Goal: Browse casually

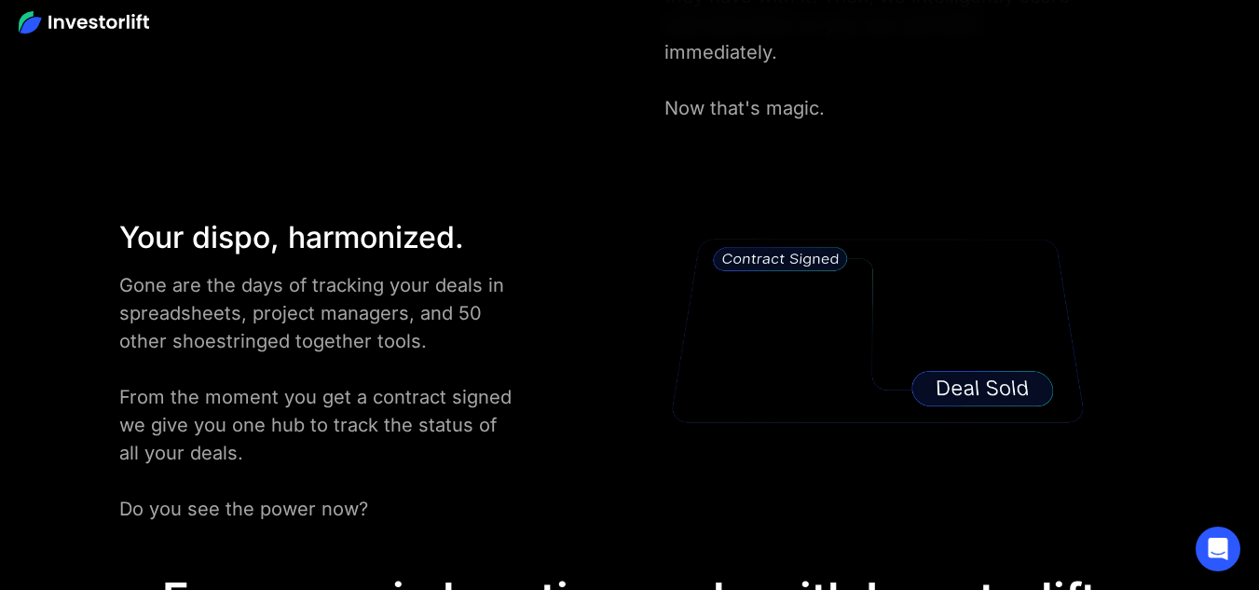
scroll to position [3169, 0]
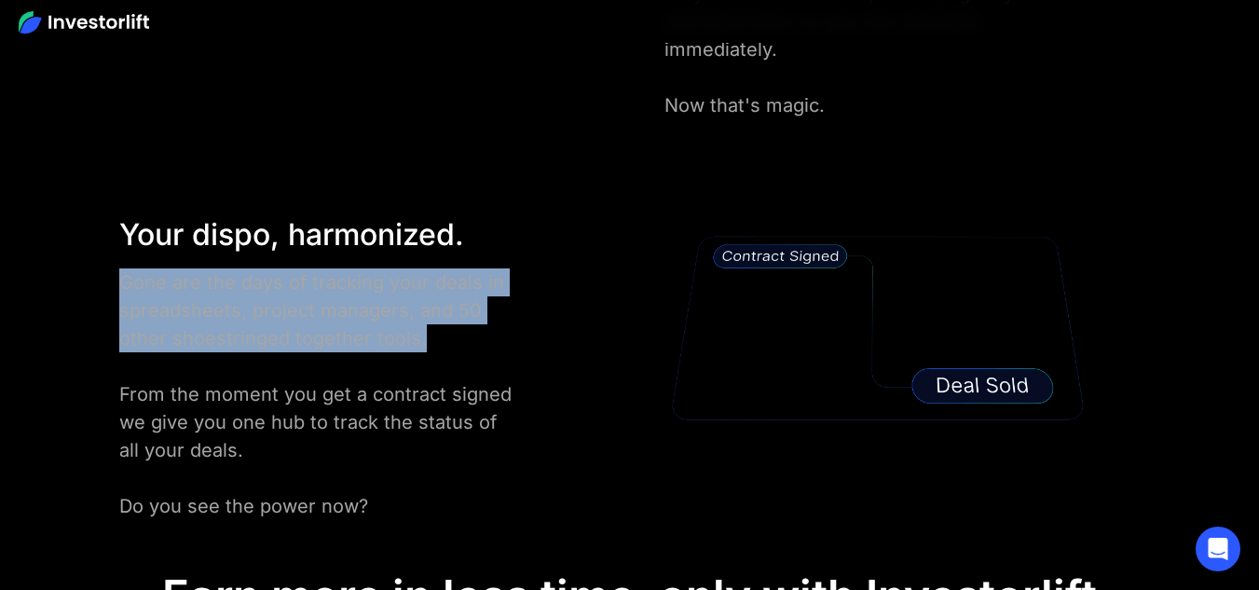
drag, startPoint x: 119, startPoint y: 254, endPoint x: 456, endPoint y: 304, distance: 340.1
click at [441, 307] on div "Gone are the days of tracking your deals in spreadsheets, project managers, and…" at bounding box center [318, 394] width 399 height 252
click at [452, 323] on div "Gone are the days of tracking your deals in spreadsheets, project managers, and…" at bounding box center [318, 394] width 399 height 252
drag, startPoint x: 407, startPoint y: 315, endPoint x: 352, endPoint y: 337, distance: 59.4
click at [116, 254] on div "Your dispo, harmonized. Gone are the days of tracking your deals in spreadsheet…" at bounding box center [360, 367] width 500 height 308
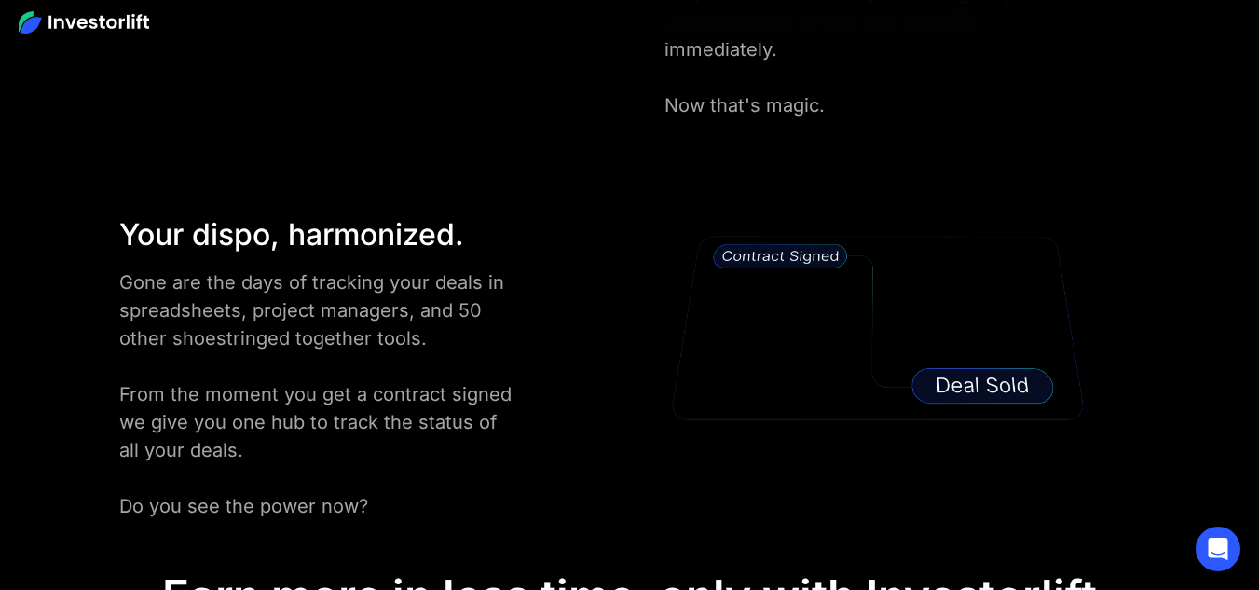
click at [469, 329] on div "Gone are the days of tracking your deals in spreadsheets, project managers, and…" at bounding box center [318, 394] width 399 height 252
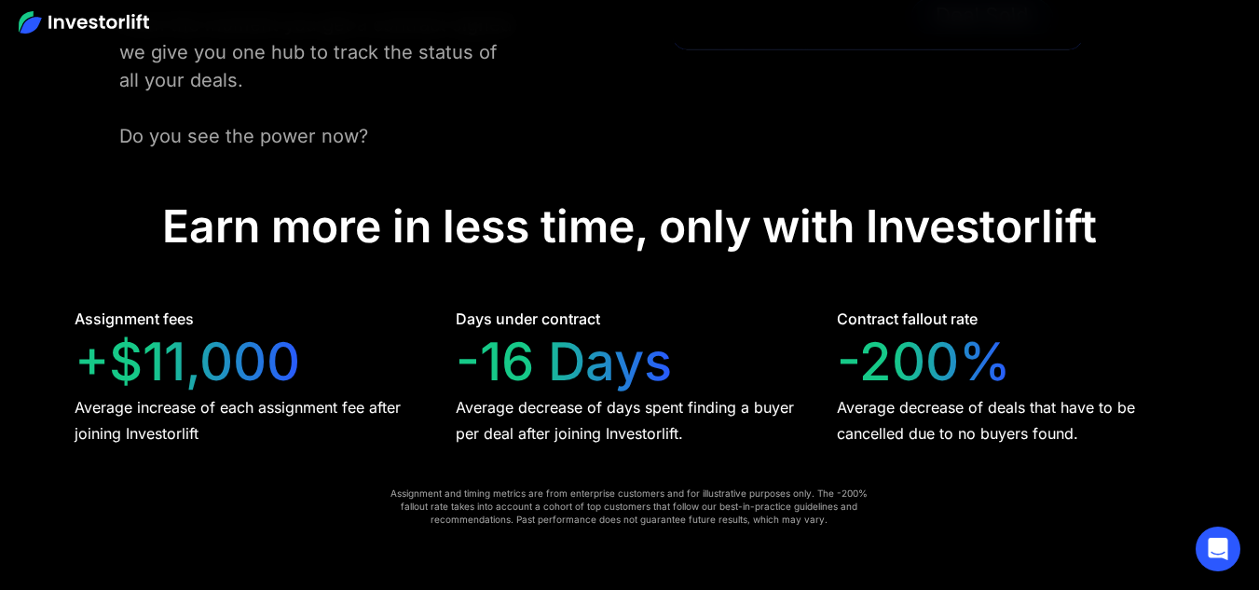
scroll to position [3542, 0]
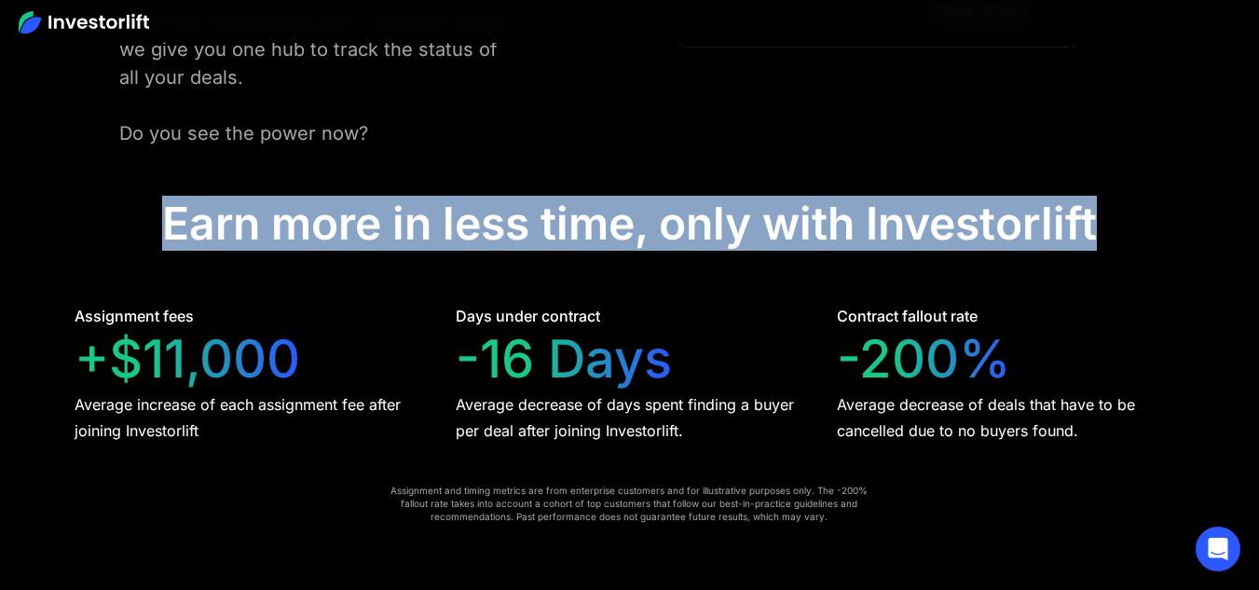
drag, startPoint x: 157, startPoint y: 188, endPoint x: 1116, endPoint y: 206, distance: 959.3
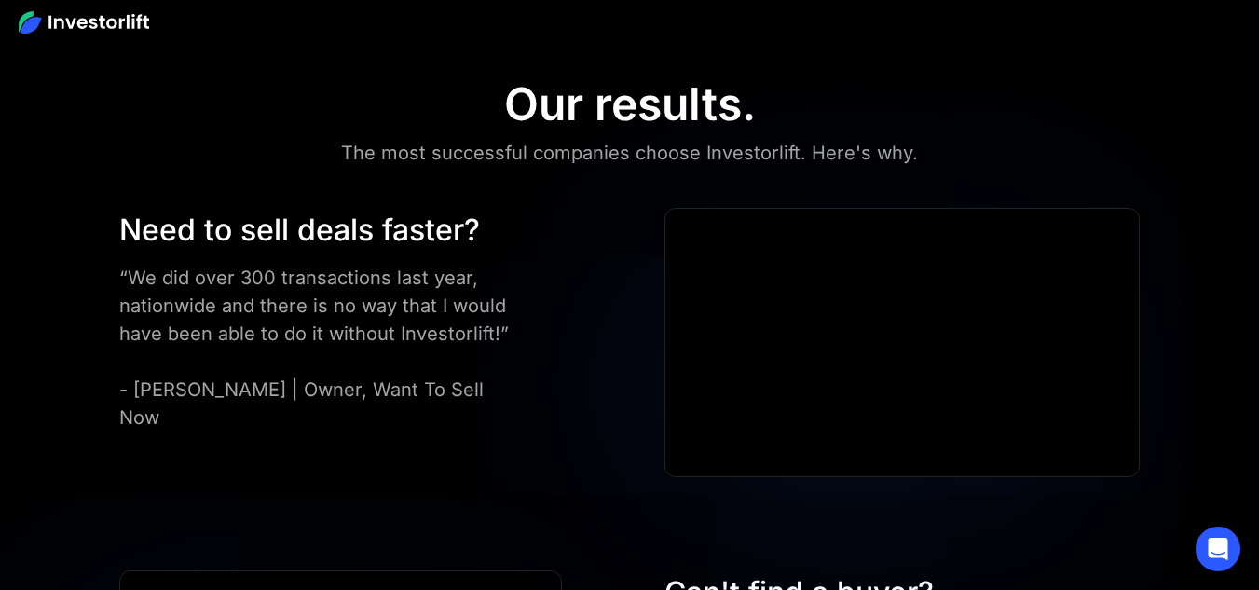
scroll to position [5033, 0]
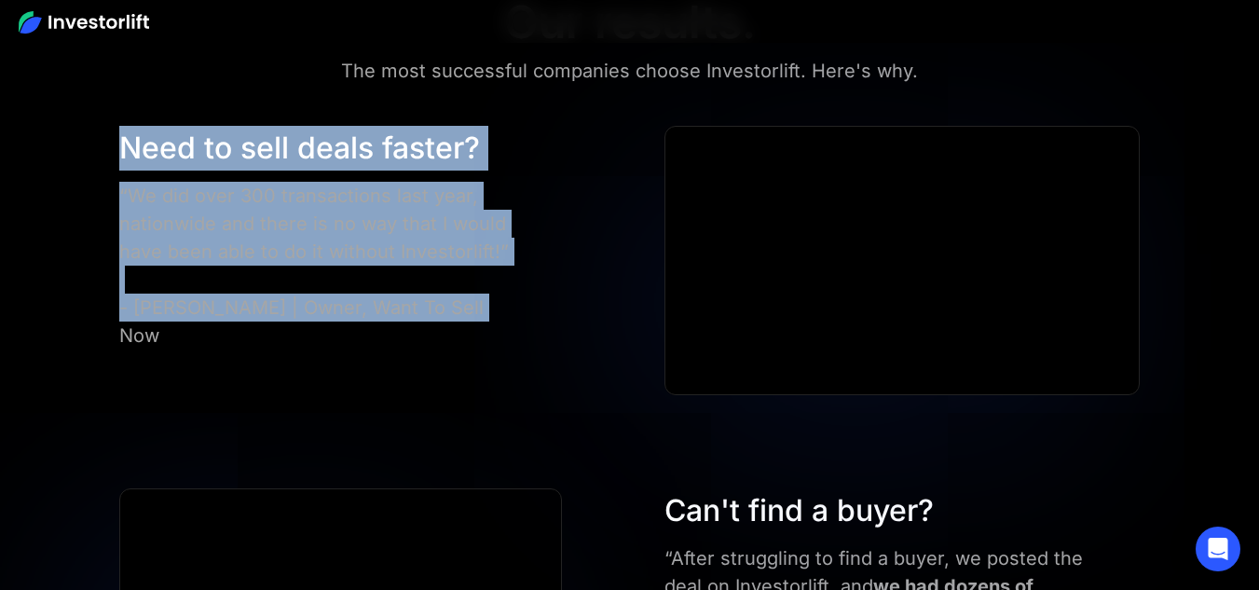
drag, startPoint x: 118, startPoint y: 123, endPoint x: 496, endPoint y: 277, distance: 407.6
click at [481, 284] on div "Need to sell deals faster? “We did over 300 transactions last year, nationwide …" at bounding box center [318, 238] width 399 height 224
click at [528, 279] on div "Need to sell deals faster? “We did over 300 transactions last year, nationwide …" at bounding box center [360, 238] width 500 height 224
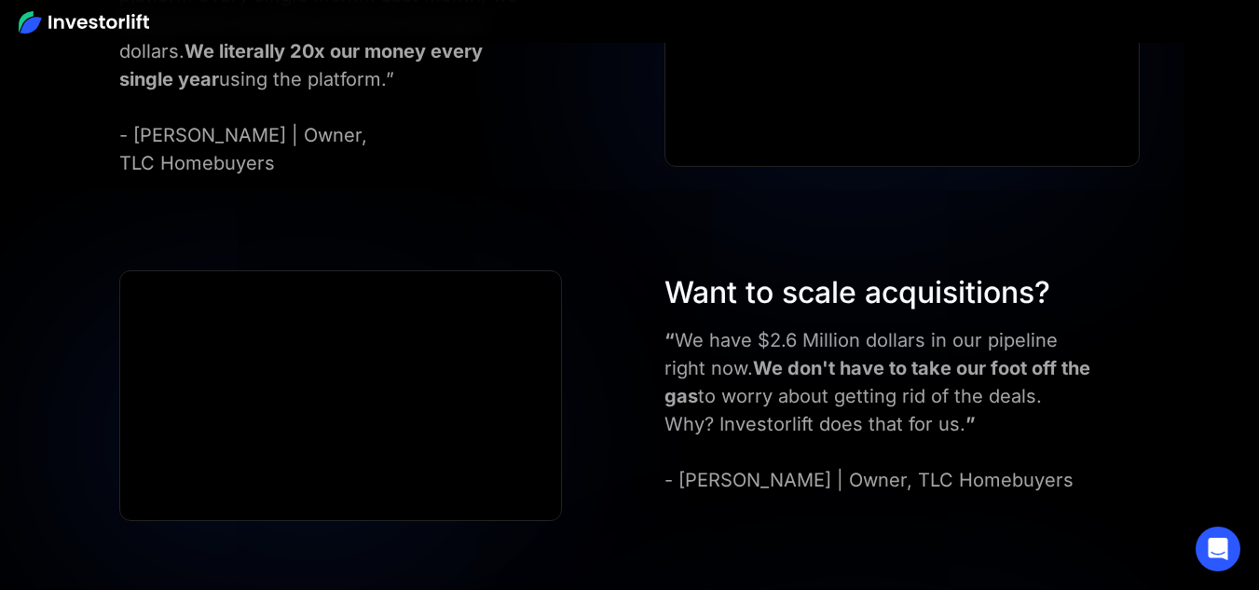
scroll to position [6711, 0]
